Goal: Task Accomplishment & Management: Use online tool/utility

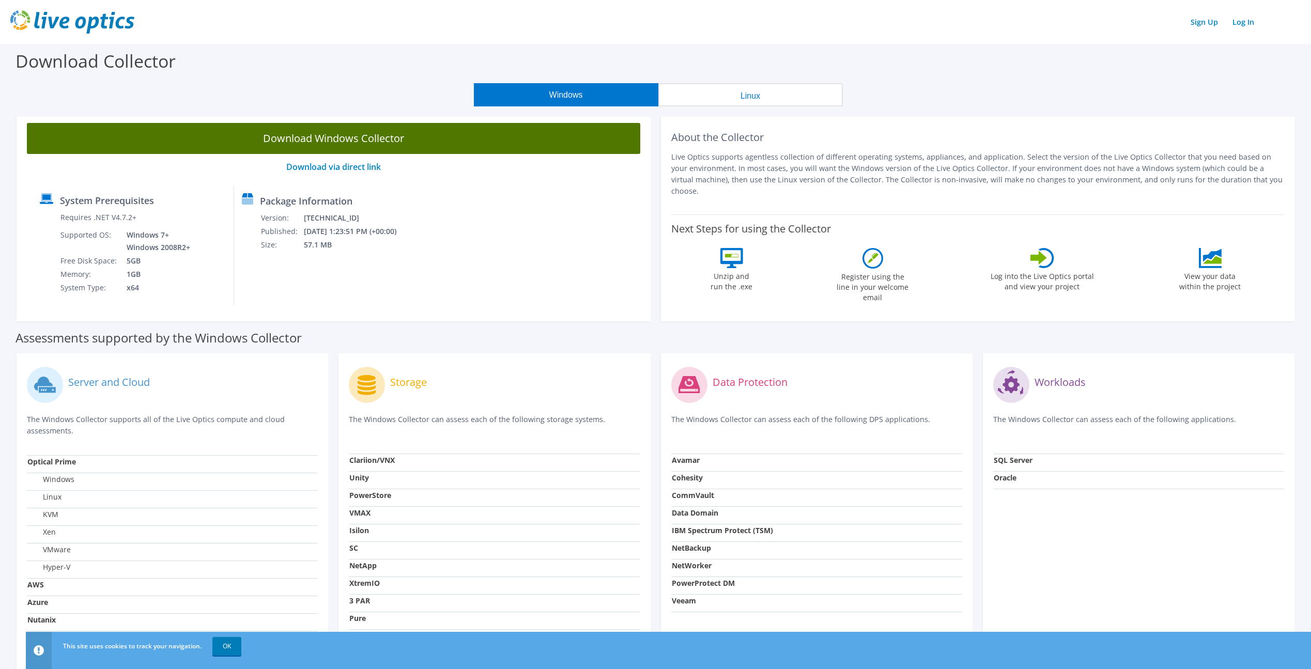
click at [336, 143] on link "Download Windows Collector" at bounding box center [333, 138] width 613 height 31
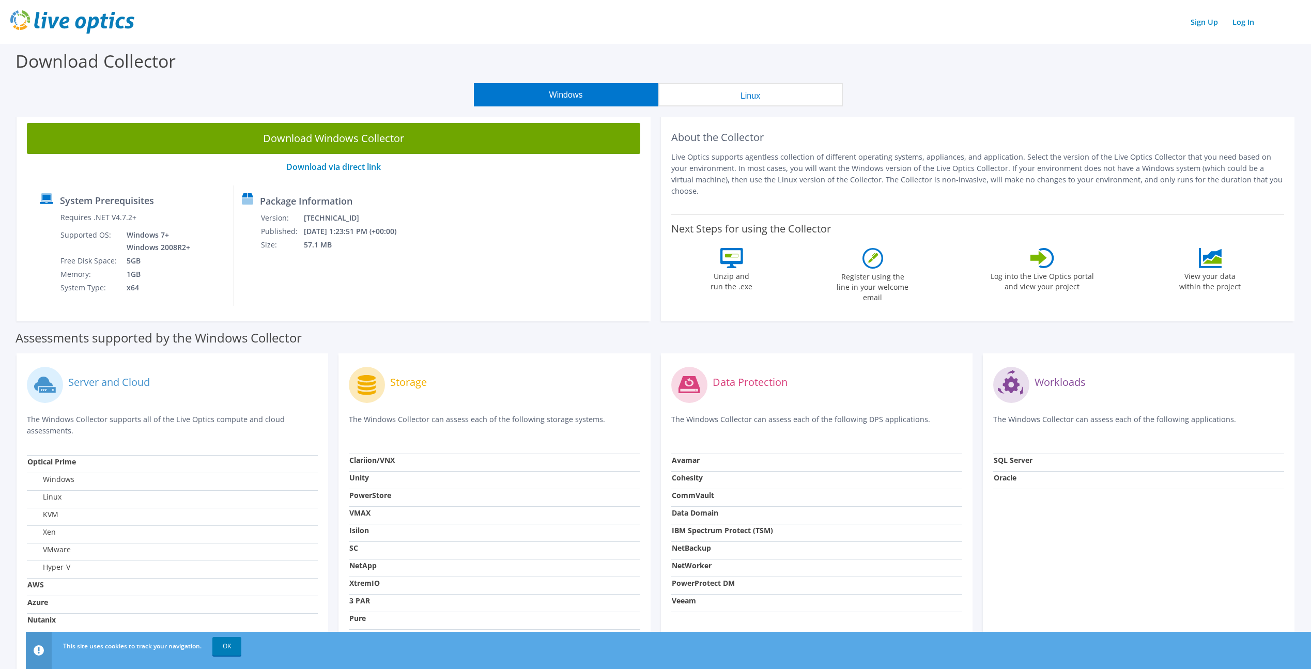
click at [1192, 66] on div "Download Collector" at bounding box center [655, 63] width 1301 height 39
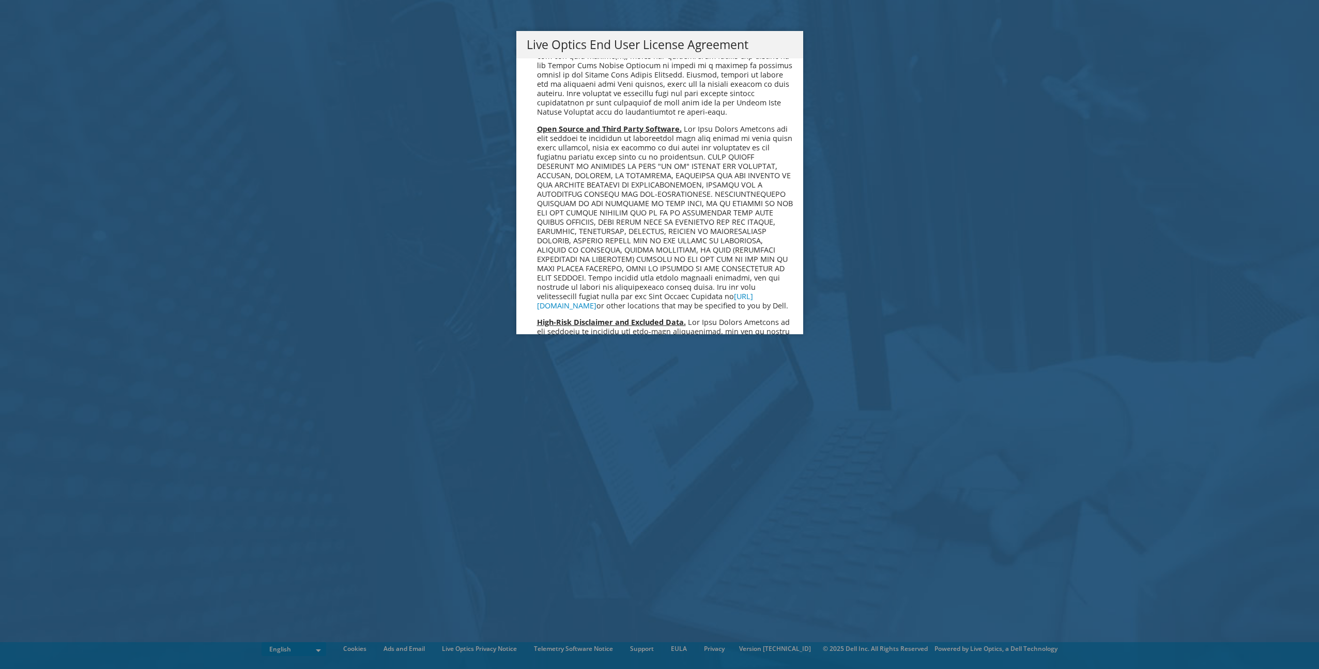
scroll to position [3908, 0]
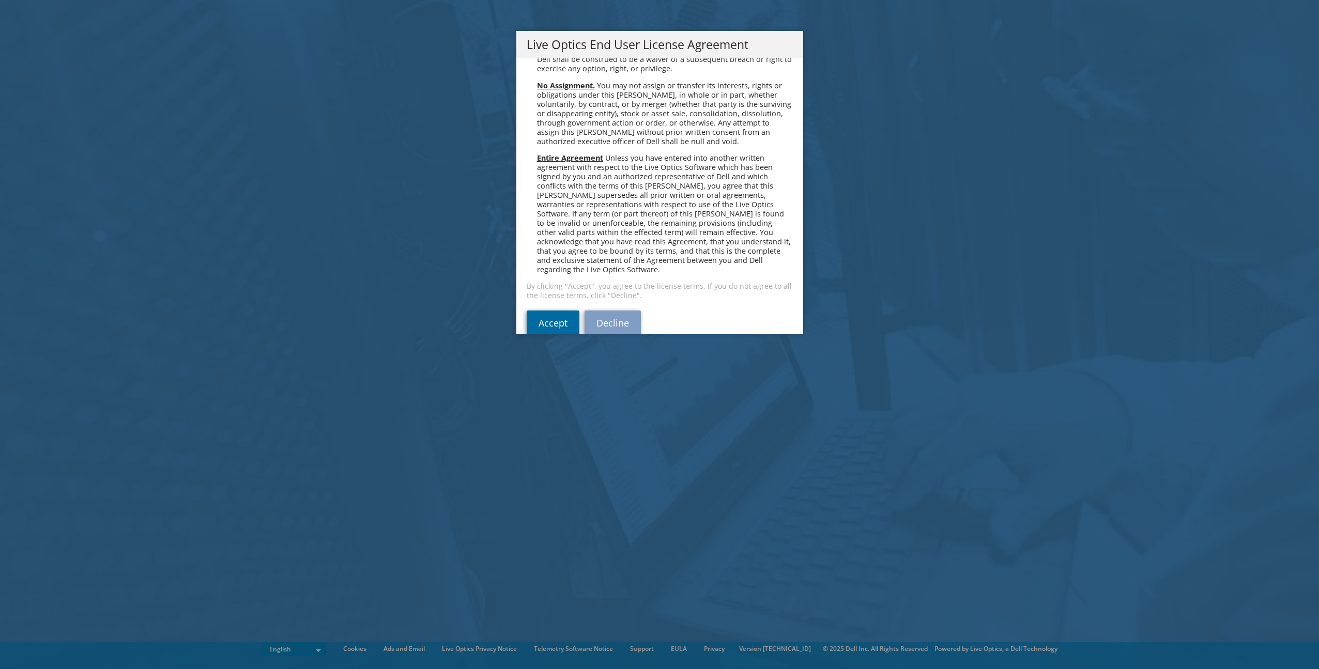
click at [557, 311] on link "Accept" at bounding box center [553, 323] width 53 height 25
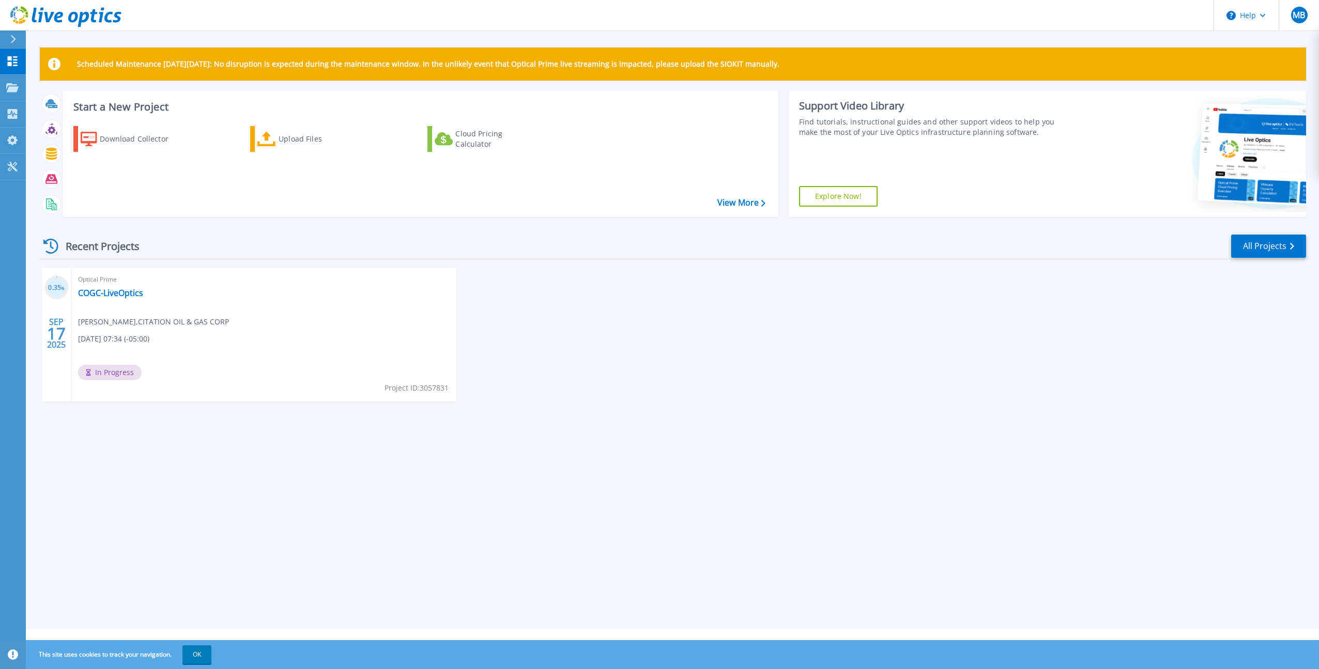
click at [103, 327] on div "Optical Prime COGC-LiveOptics Matt Birdsall , CITATION OIL & GAS CORP 09/17/202…" at bounding box center [264, 335] width 385 height 134
click at [96, 292] on link "COGC-LiveOptics" at bounding box center [110, 293] width 65 height 10
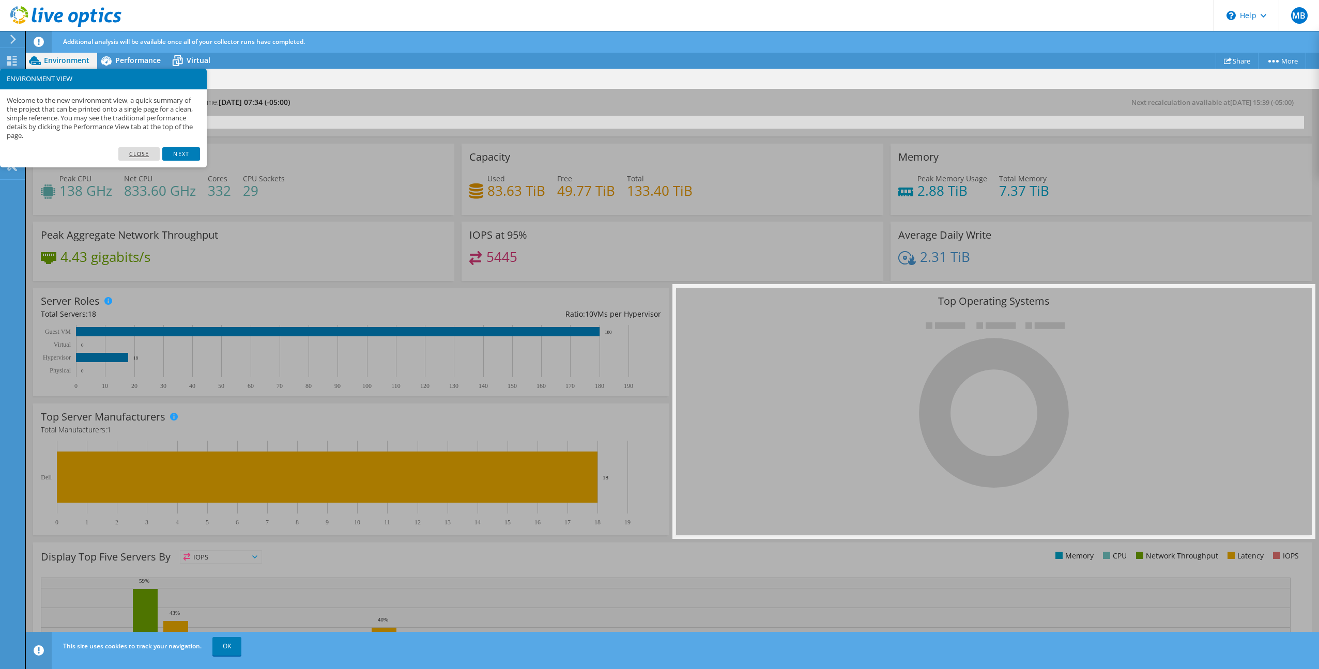
click at [144, 149] on link "Close" at bounding box center [139, 153] width 42 height 13
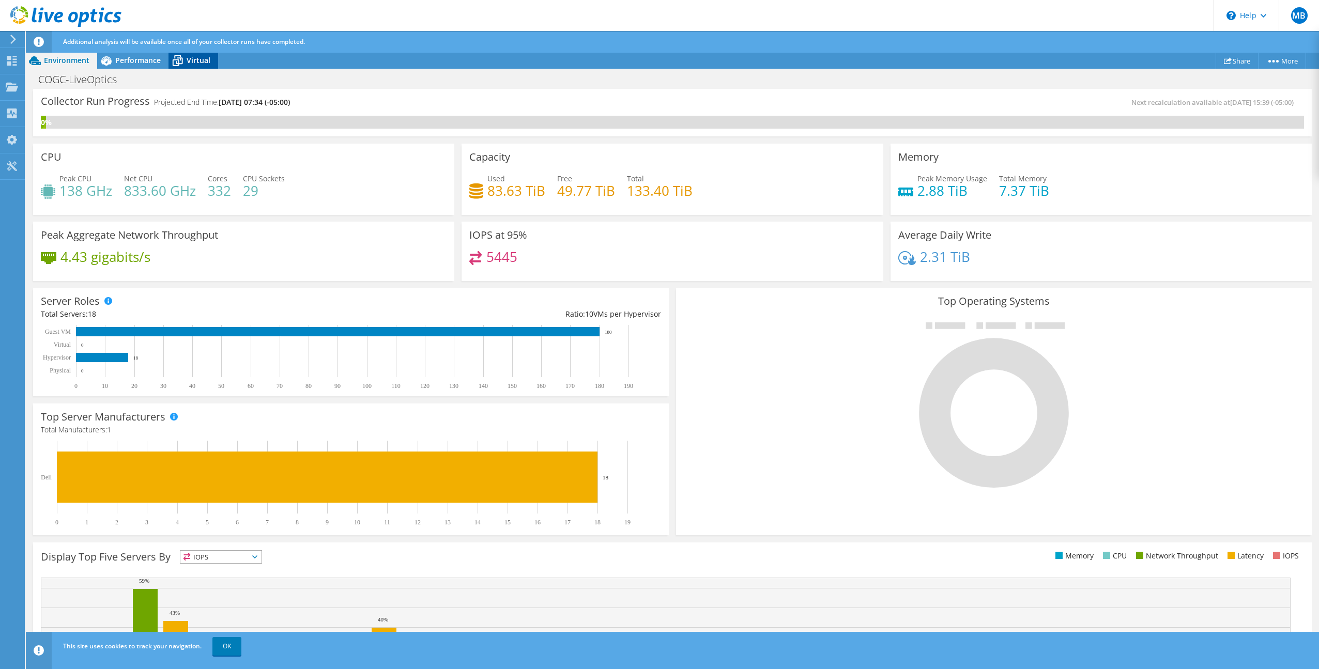
click at [194, 63] on span "Virtual" at bounding box center [199, 60] width 24 height 10
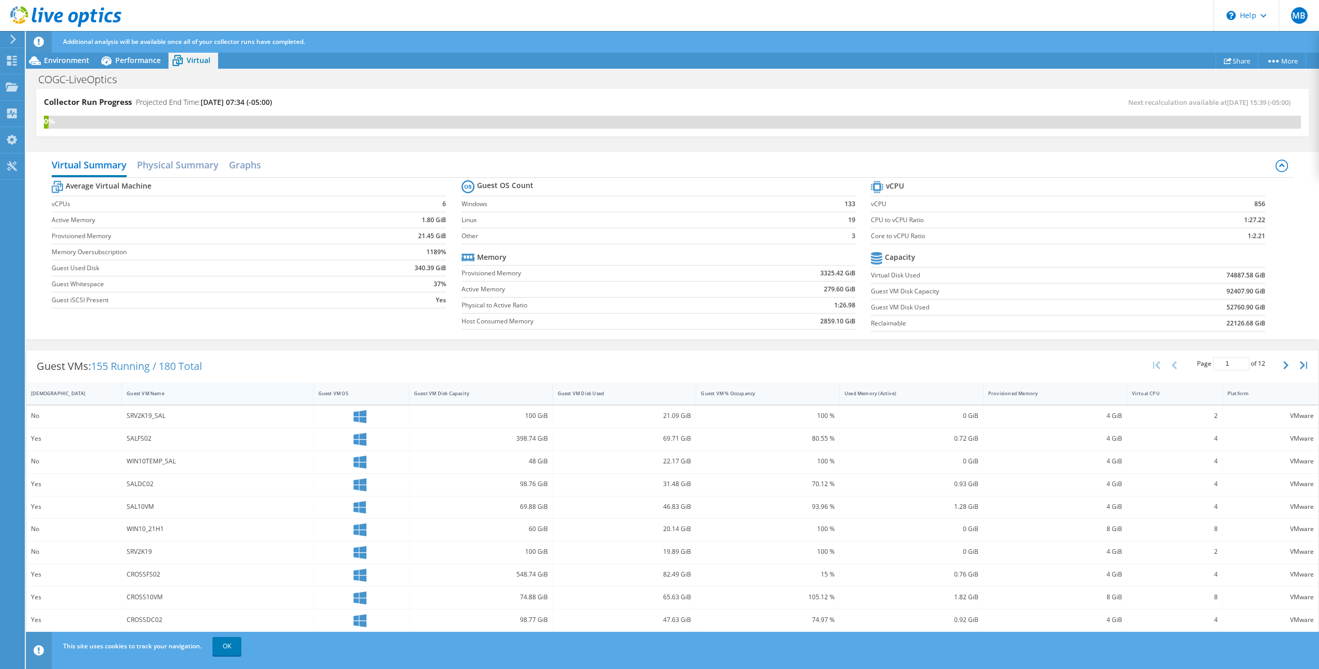
click at [152, 397] on div "Guest VM Name" at bounding box center [211, 394] width 178 height 16
click at [41, 59] on div "Dashboard" at bounding box center [48, 61] width 49 height 26
